Goal: Task Accomplishment & Management: Manage account settings

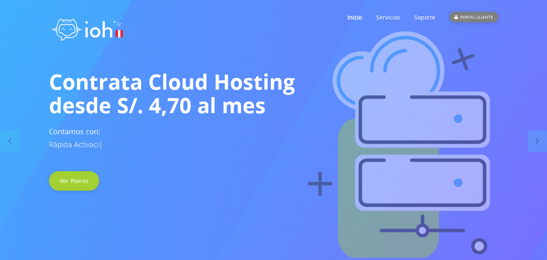
click at [477, 15] on div "PORTAL CLIENTE" at bounding box center [474, 17] width 49 height 11
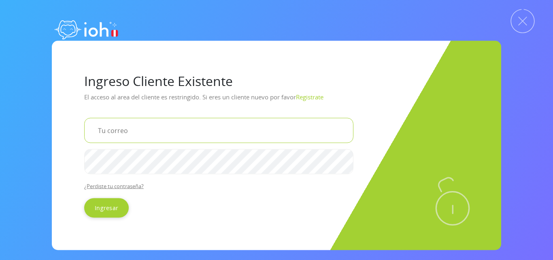
click at [121, 139] on input "email" at bounding box center [218, 129] width 269 height 25
type input "[EMAIL_ADDRESS][DOMAIN_NAME]"
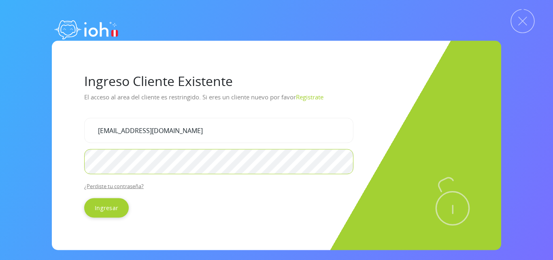
click at [84, 198] on input "Ingresar" at bounding box center [106, 207] width 45 height 19
